Goal: Navigation & Orientation: Find specific page/section

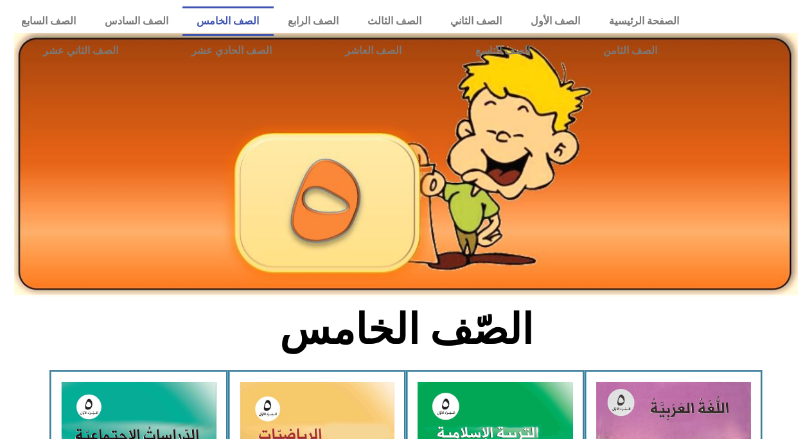
click at [777, 15] on div at bounding box center [756, 36] width 112 height 72
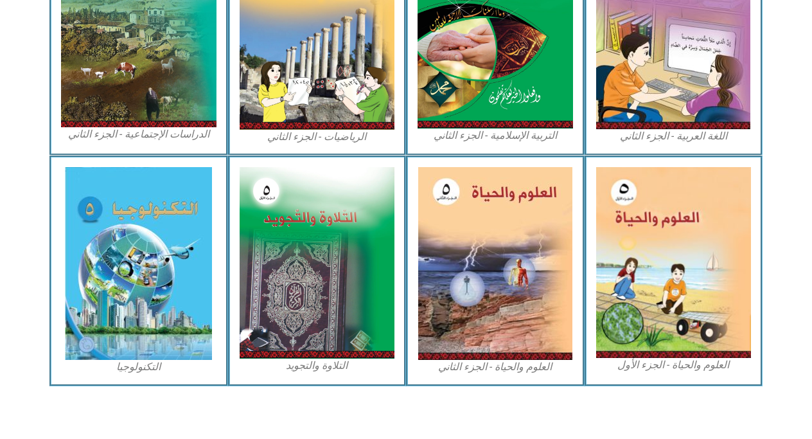
scroll to position [679, 0]
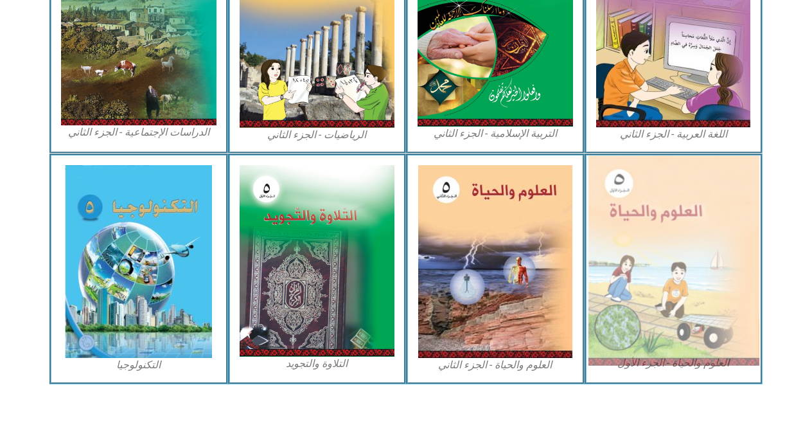
click at [720, 256] on img at bounding box center [673, 260] width 171 height 210
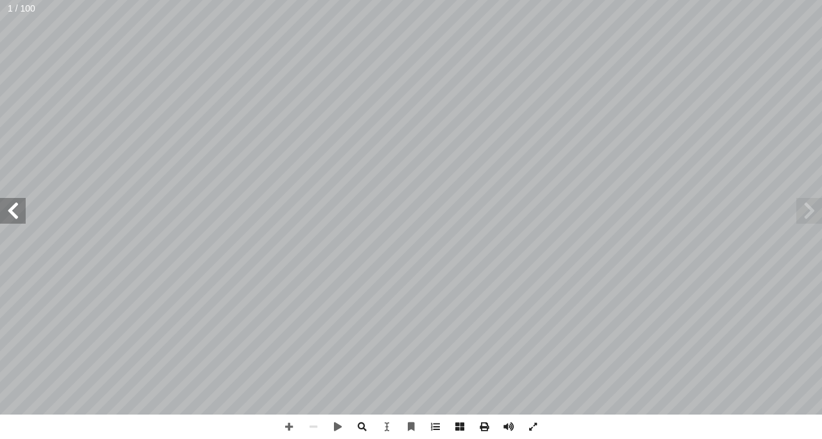
click at [10, 216] on span at bounding box center [13, 211] width 26 height 26
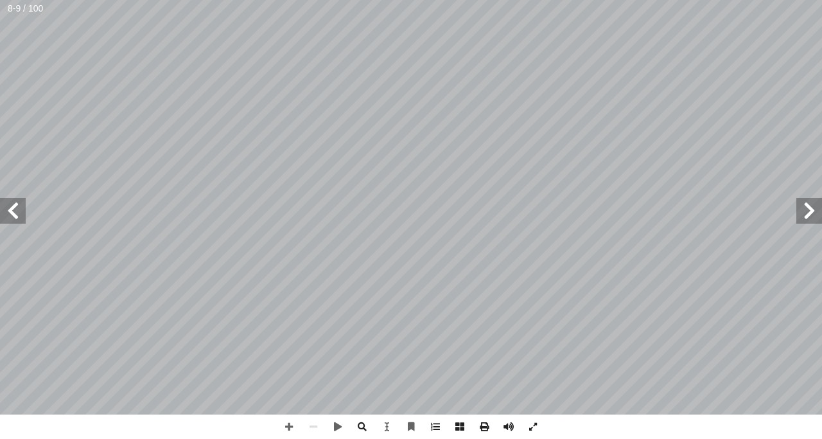
click at [10, 216] on span at bounding box center [13, 211] width 26 height 26
click at [289, 422] on span at bounding box center [289, 426] width 24 height 24
